Goal: Task Accomplishment & Management: Manage account settings

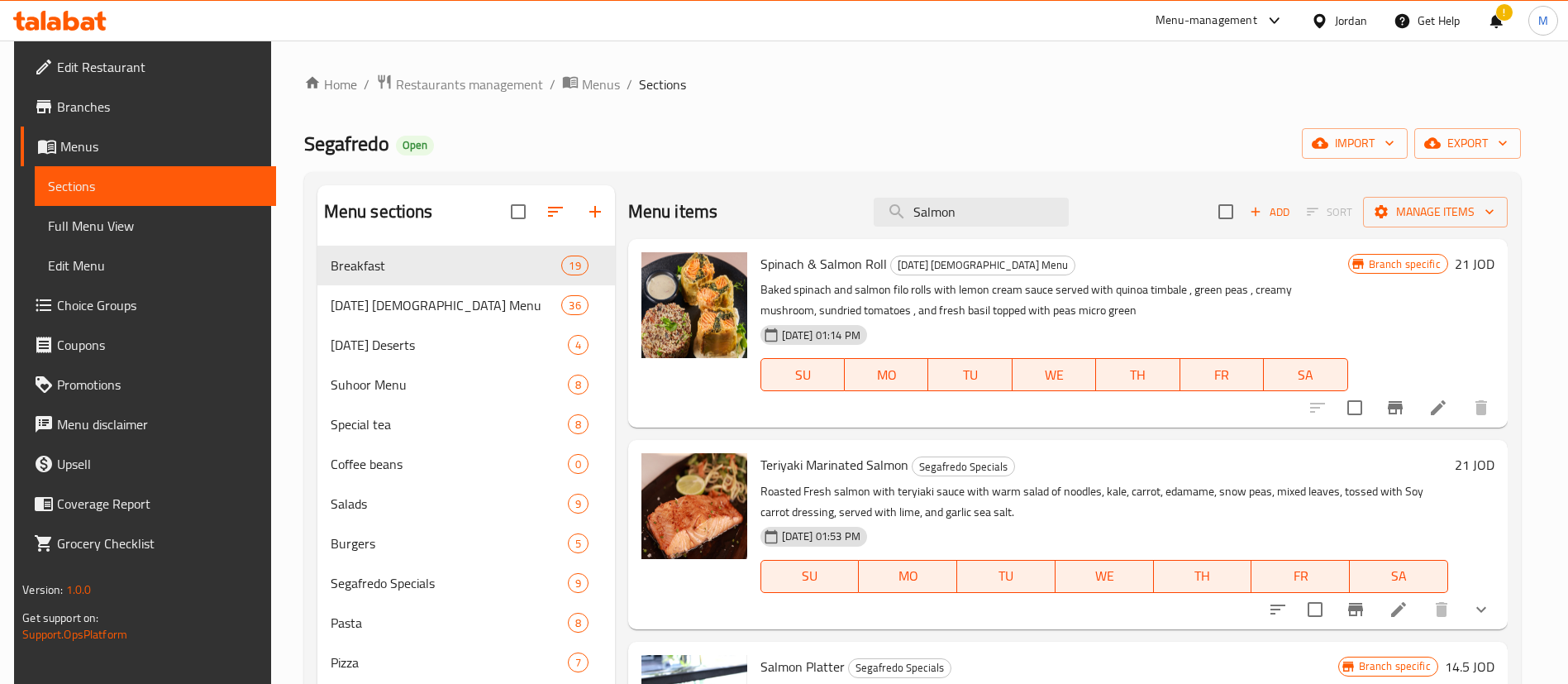
scroll to position [123, 0]
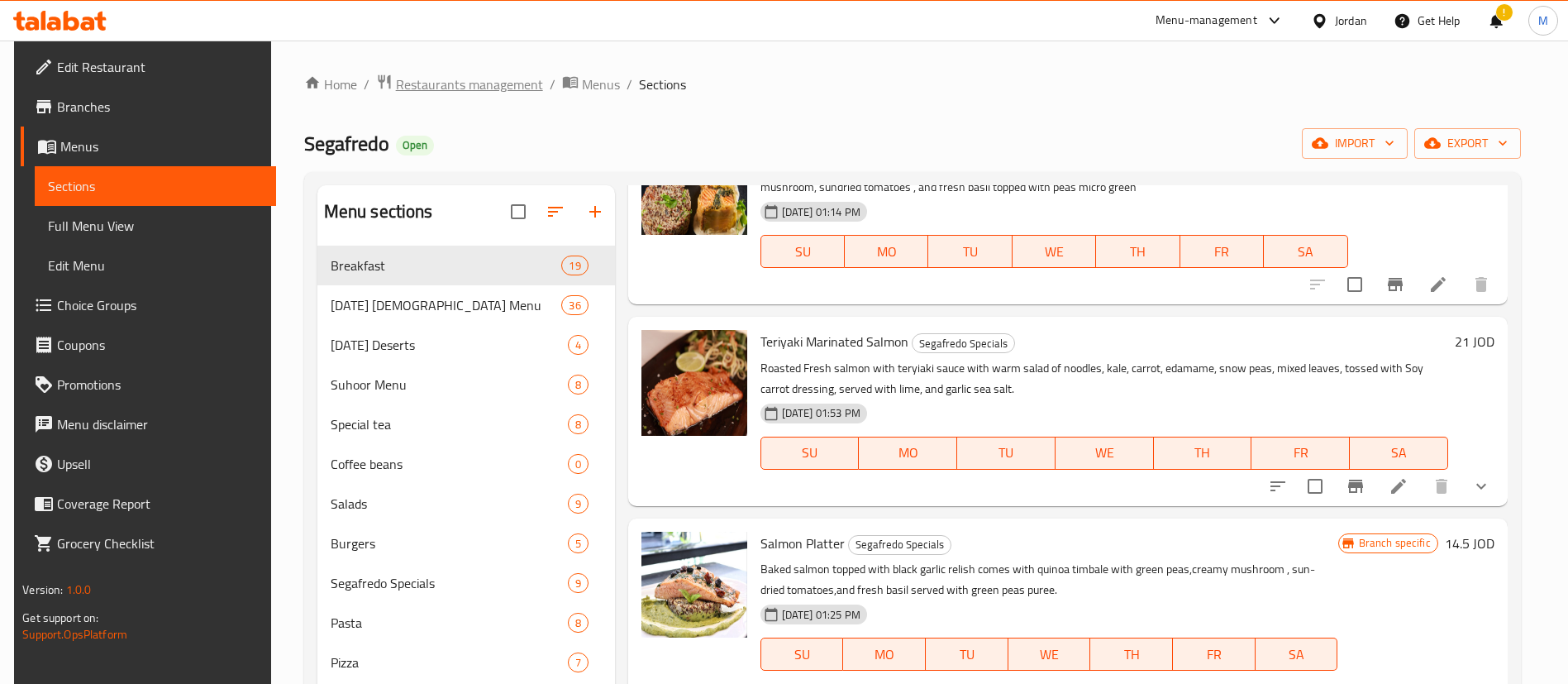
click at [424, 80] on span "Restaurants management" at bounding box center [470, 84] width 148 height 20
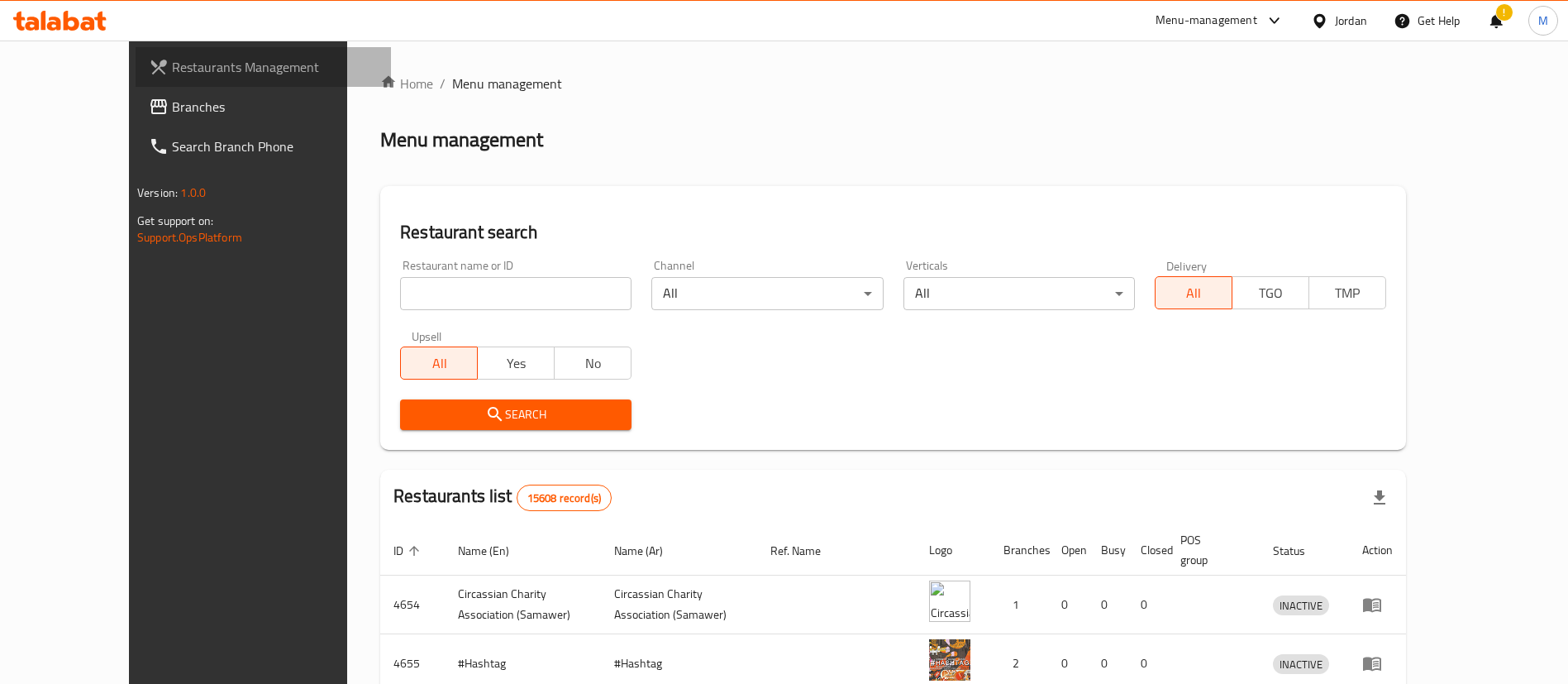
click at [148, 52] on link "Restaurants Management" at bounding box center [263, 67] width 255 height 40
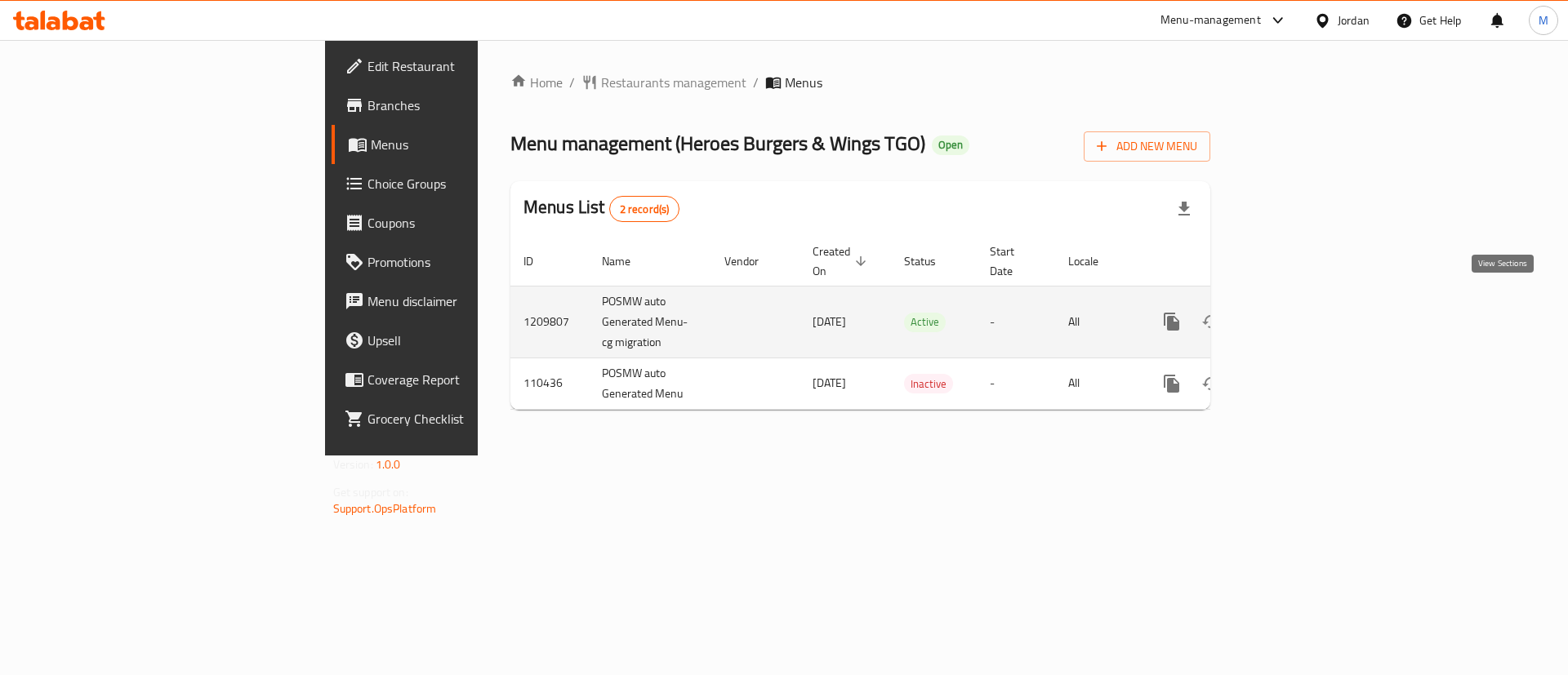
click at [1309, 312] on link "enhanced table" at bounding box center [1289, 322] width 39 height 39
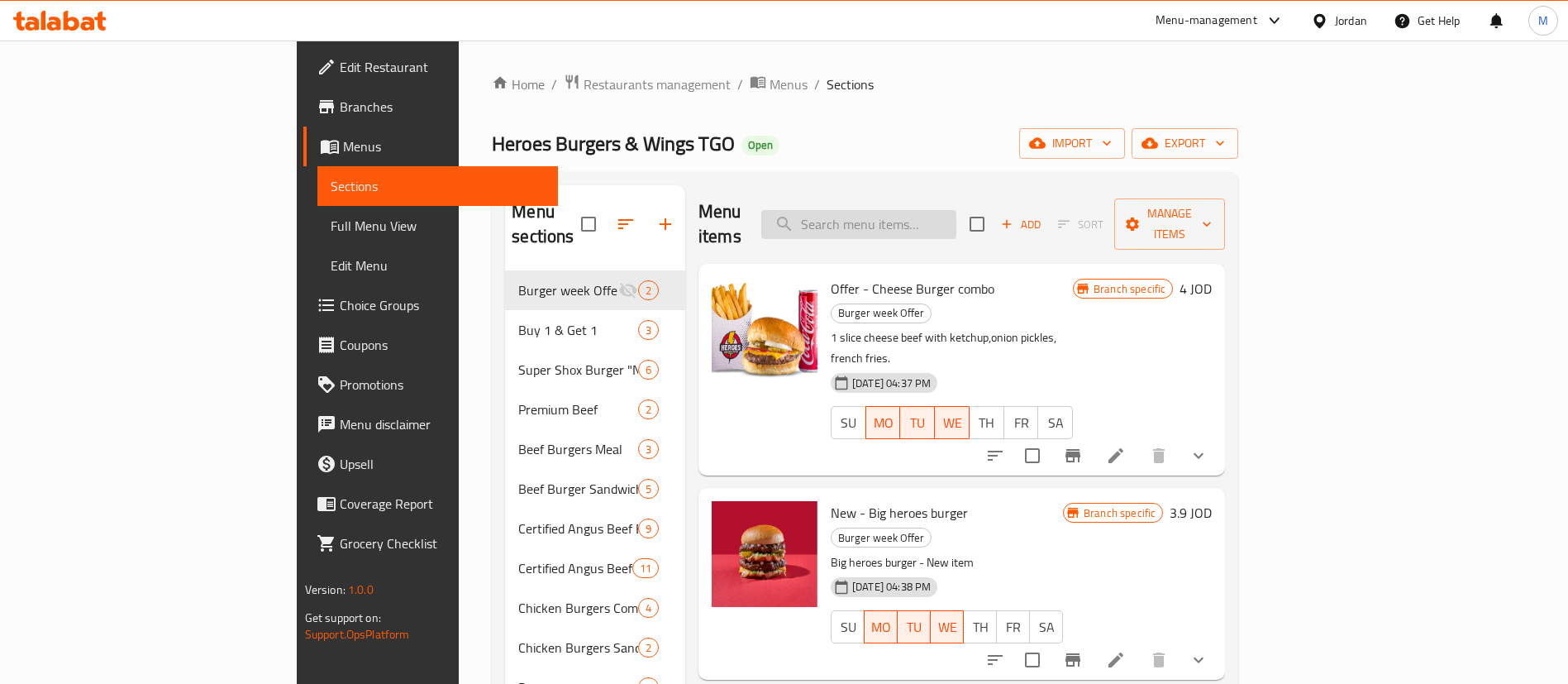
paste input "Cheese Burger"
click at [957, 210] on input "search" at bounding box center [859, 225] width 195 height 29
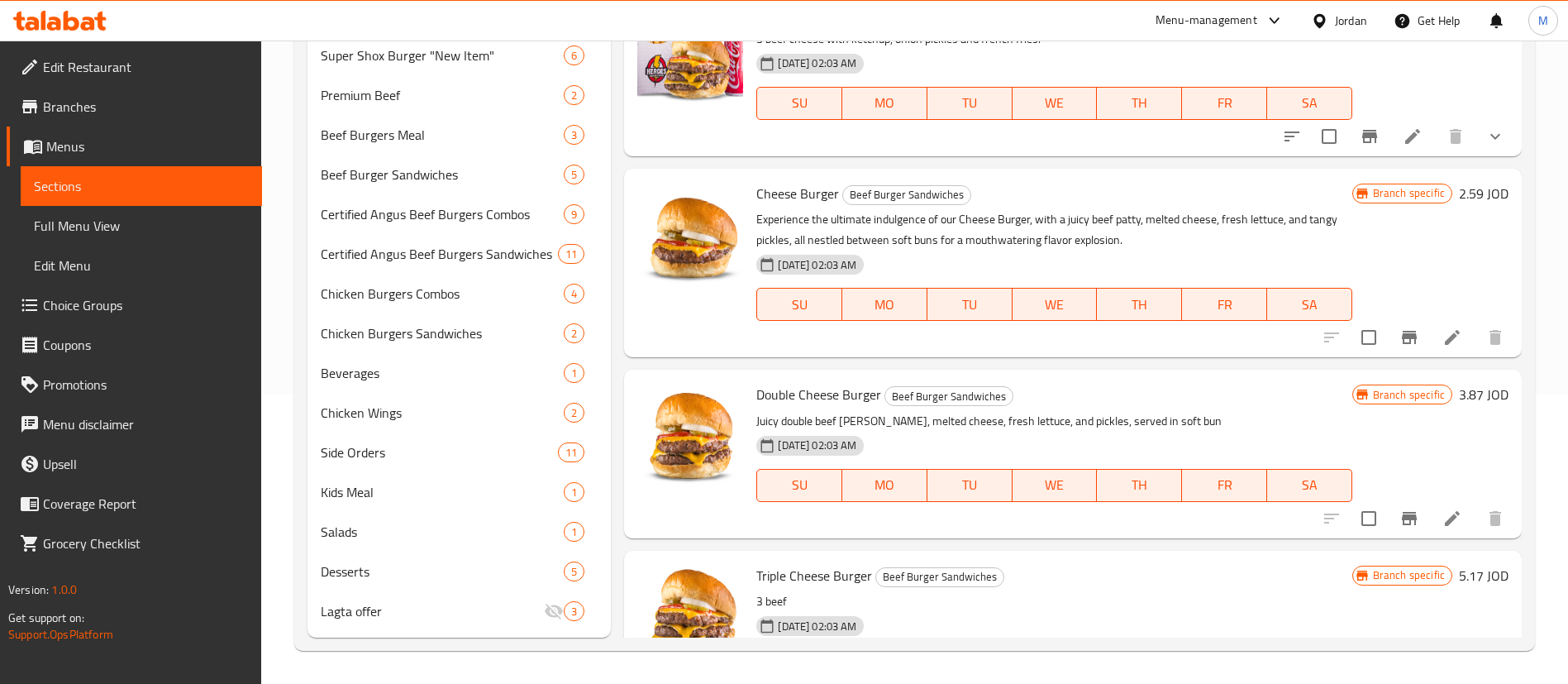
scroll to position [507, 0]
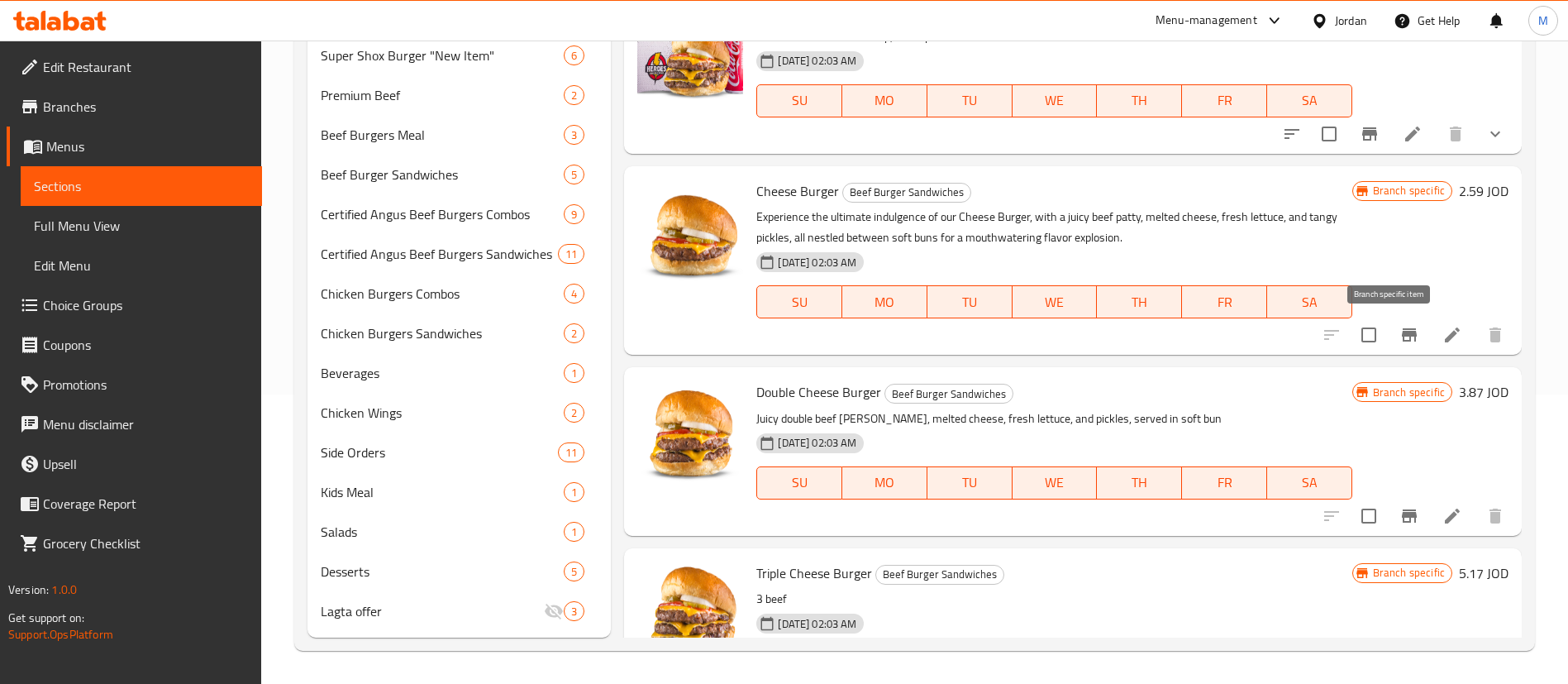
type input "Cheese Burger"
click at [1402, 334] on icon "Branch-specific-item" at bounding box center [1409, 335] width 15 height 14
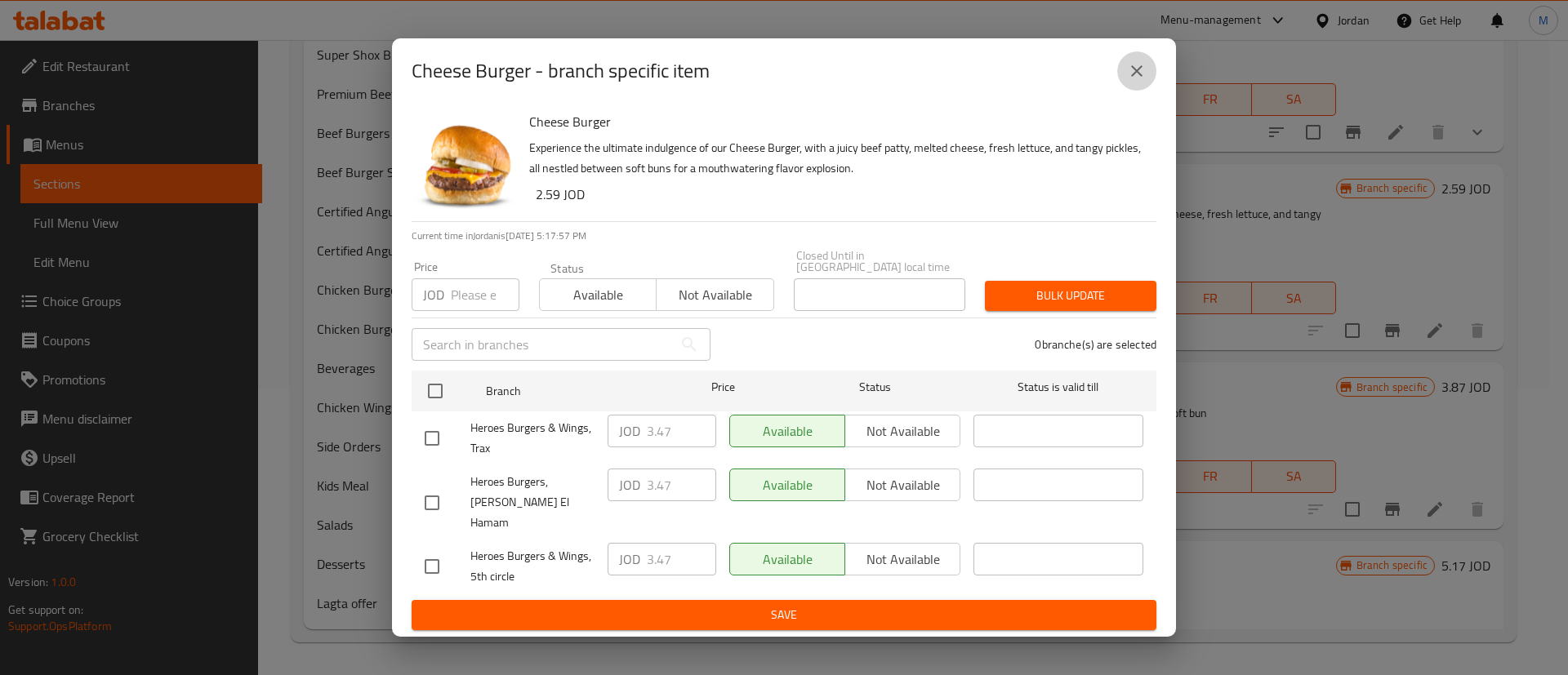
click at [1142, 81] on icon "close" at bounding box center [1136, 70] width 19 height 19
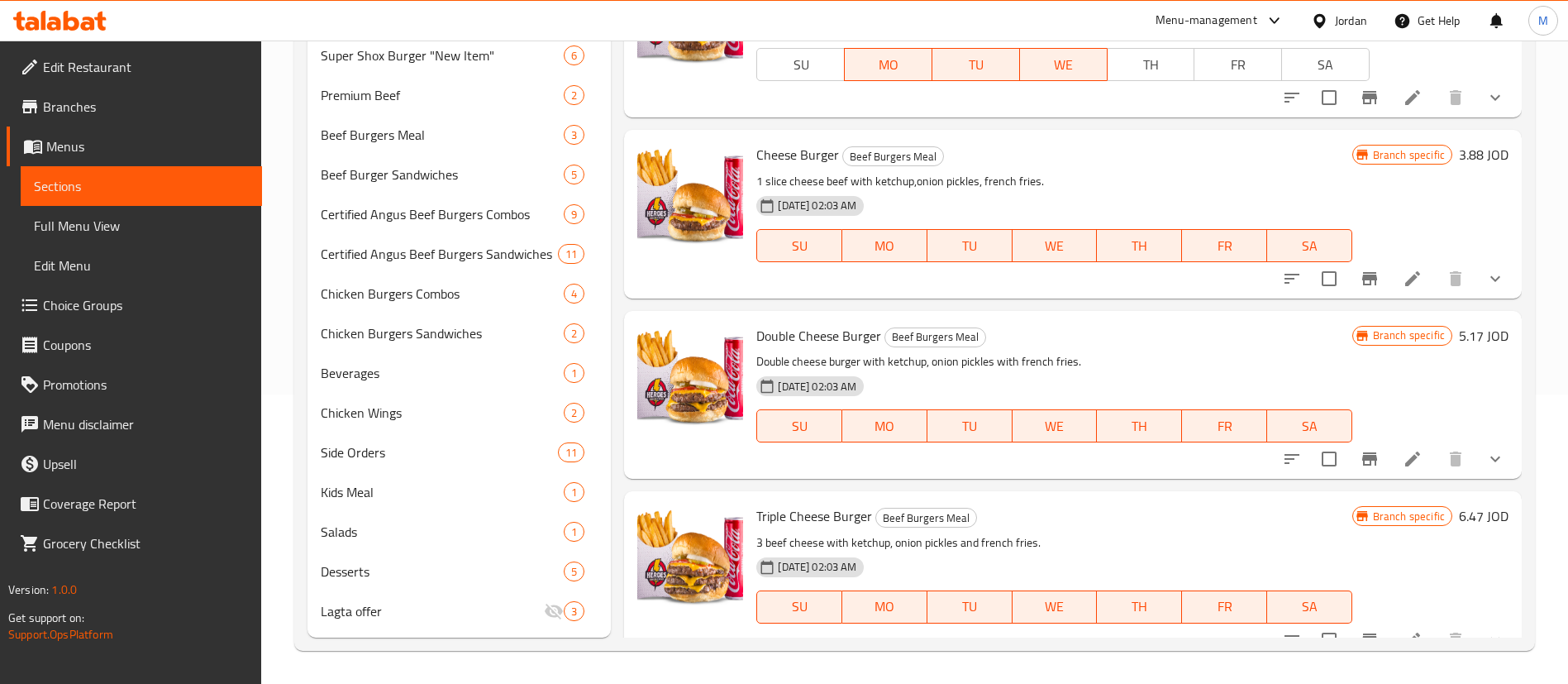
scroll to position [0, 0]
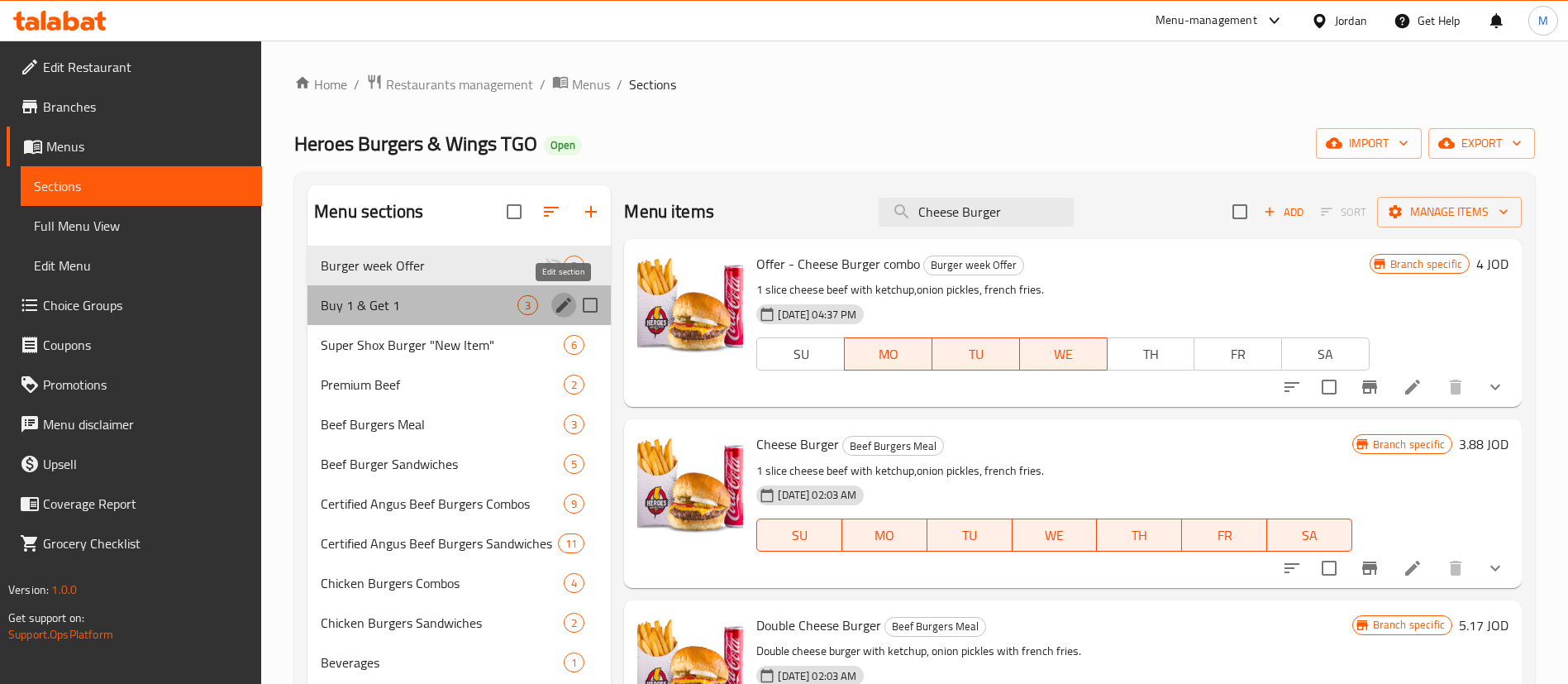
click at [566, 311] on icon "edit" at bounding box center [563, 305] width 20 height 20
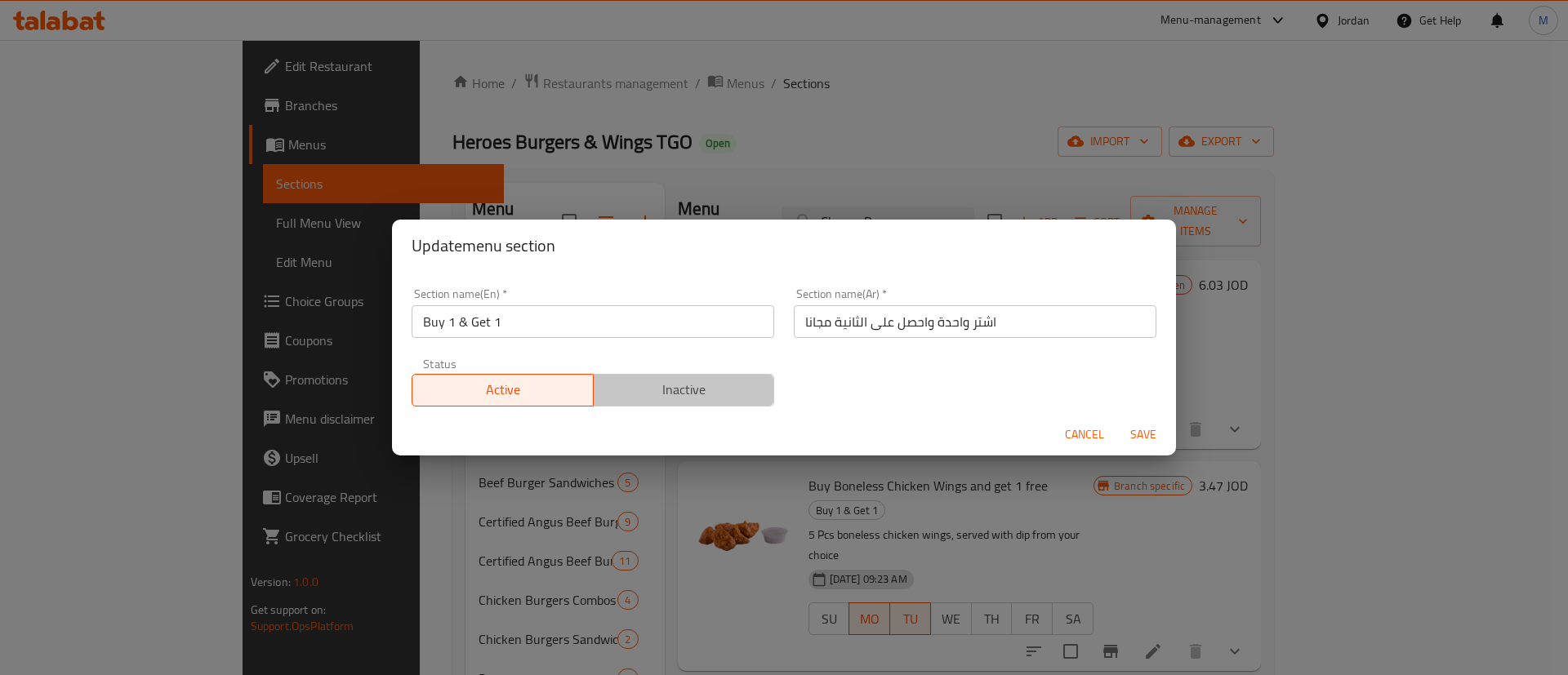
click at [678, 396] on span "Inactive" at bounding box center [683, 389] width 168 height 23
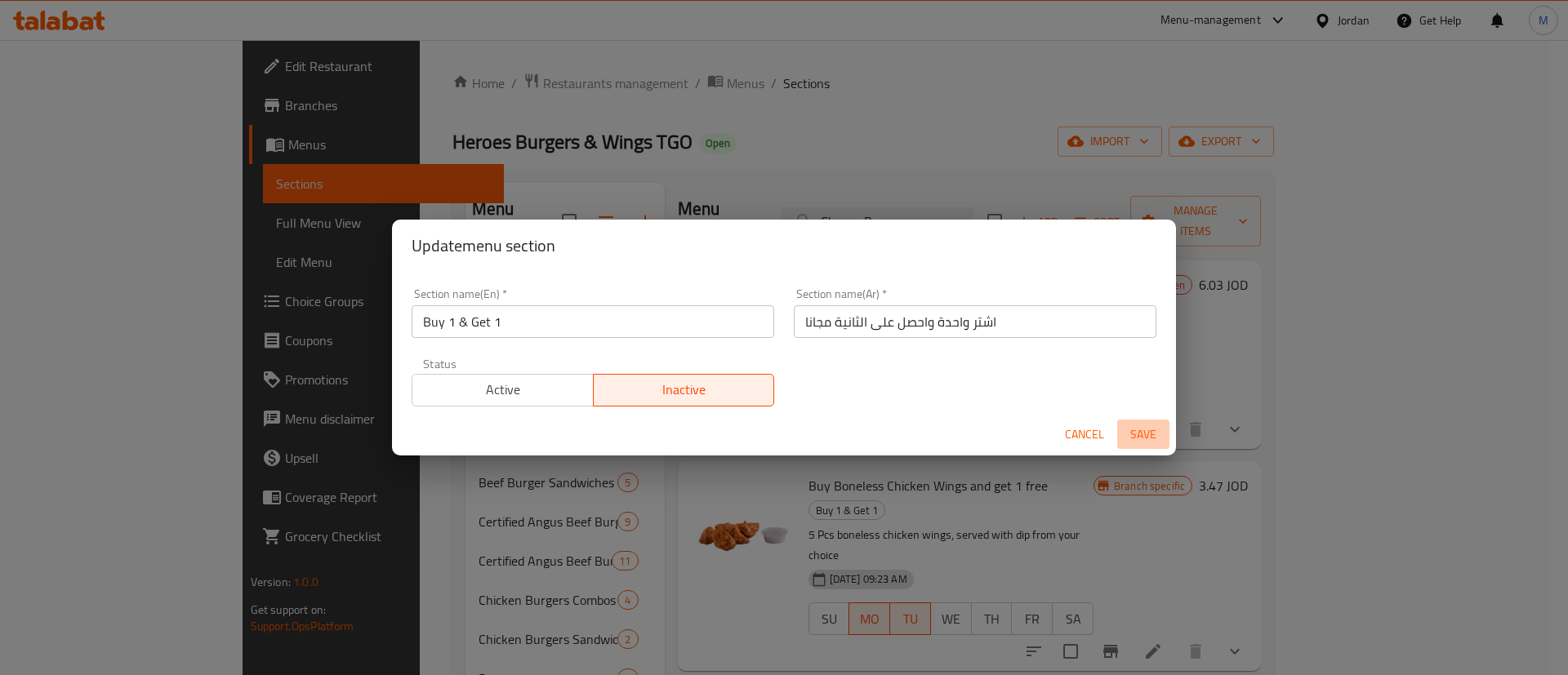
click at [1150, 428] on span "Save" at bounding box center [1142, 435] width 39 height 20
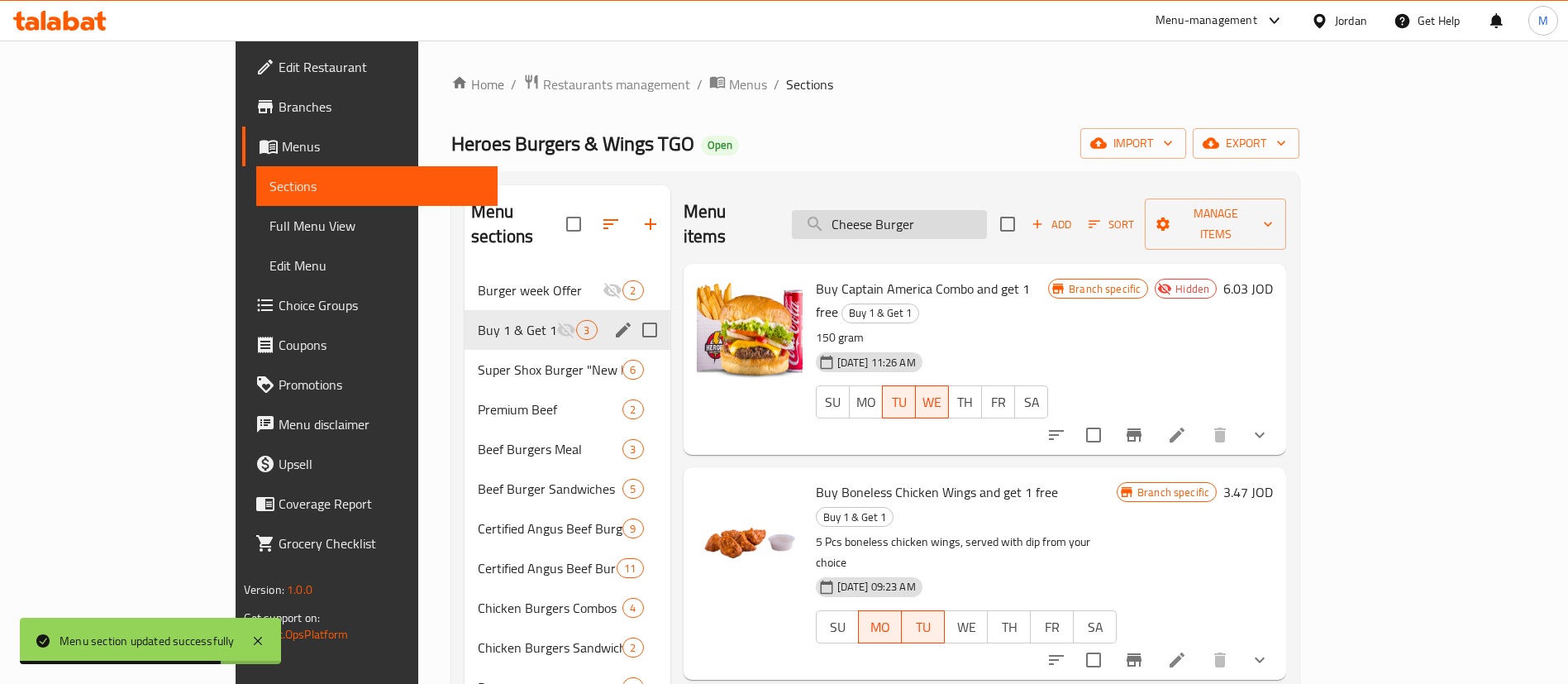
paste input "Pyro"
click at [968, 212] on input "Pyro" at bounding box center [890, 225] width 195 height 29
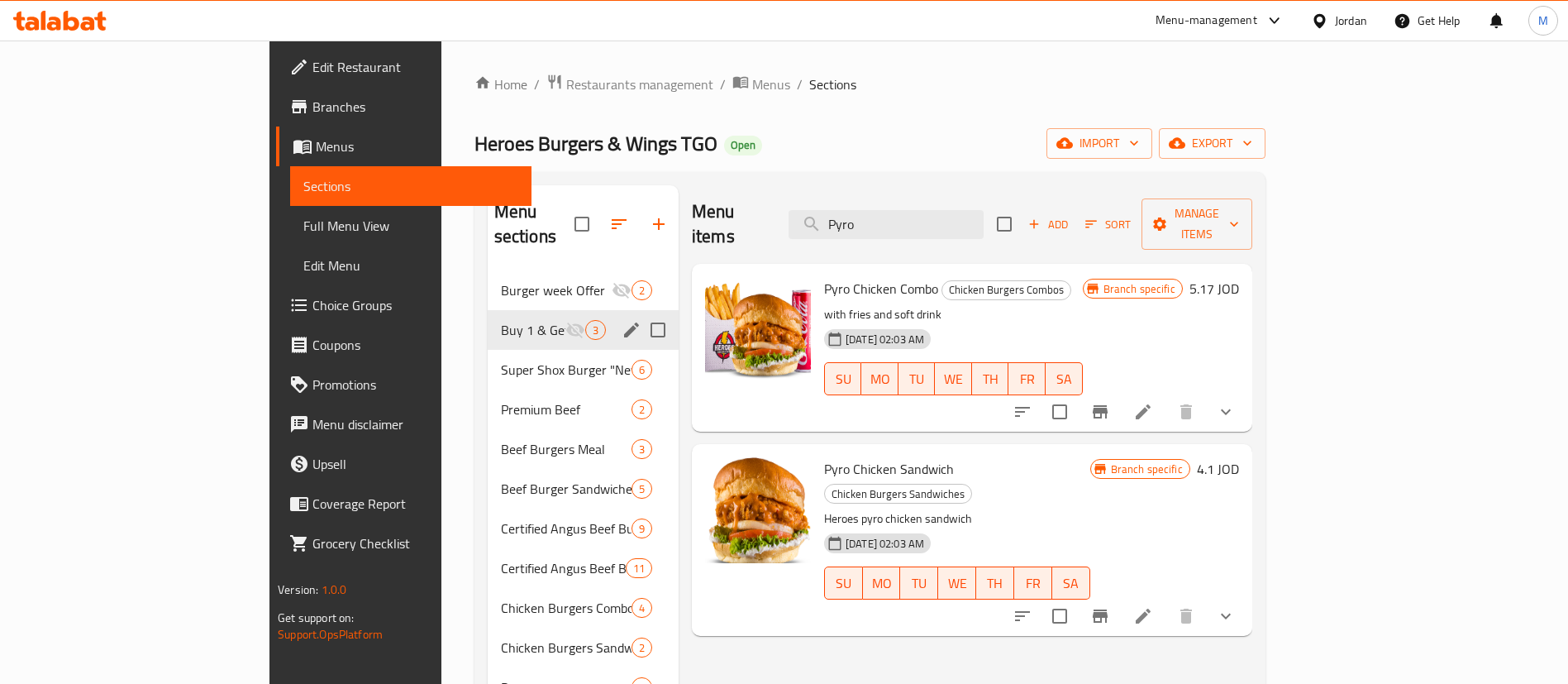
type input "Pyro"
